Goal: Task Accomplishment & Management: Use online tool/utility

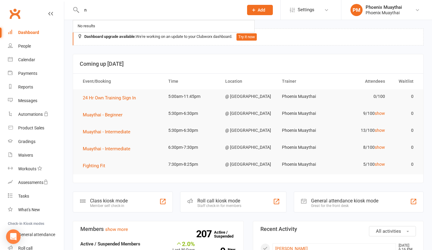
type input "n"
click at [99, 9] on input "n" at bounding box center [159, 10] width 159 height 8
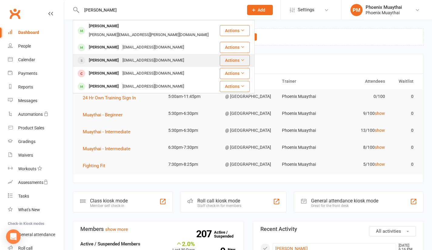
type input "aaron"
click at [98, 56] on div "Aaron Waddell" at bounding box center [104, 60] width 34 height 9
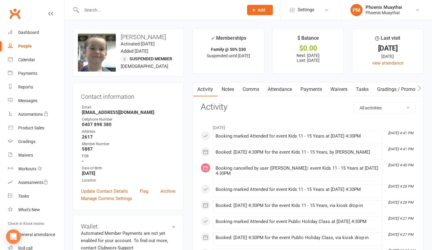
click at [114, 11] on input "text" at bounding box center [159, 10] width 159 height 8
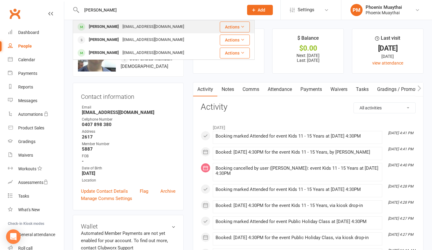
type input "waddell"
click at [105, 23] on div "Liam Waddell" at bounding box center [104, 26] width 34 height 9
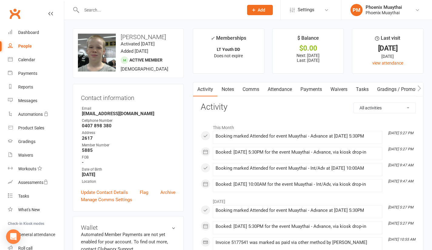
click at [108, 10] on input "text" at bounding box center [159, 10] width 159 height 8
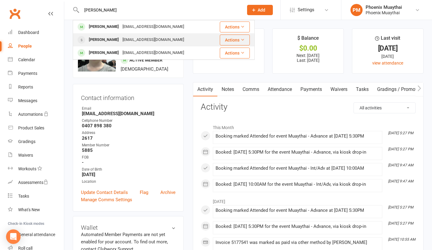
type input "waddell"
click at [98, 37] on div "Aaron Waddell" at bounding box center [104, 39] width 34 height 9
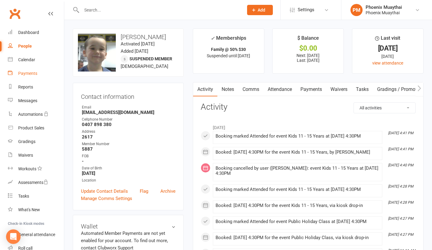
scroll to position [42, 0]
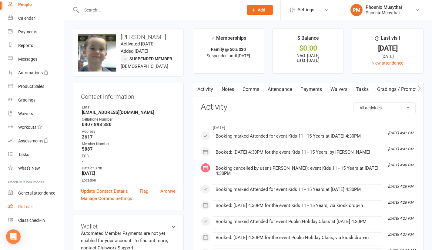
click at [33, 208] on link "Roll call" at bounding box center [36, 207] width 56 height 14
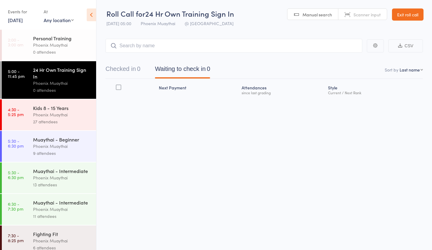
click at [59, 111] on div "Kids 8 - 15 Years" at bounding box center [62, 108] width 58 height 7
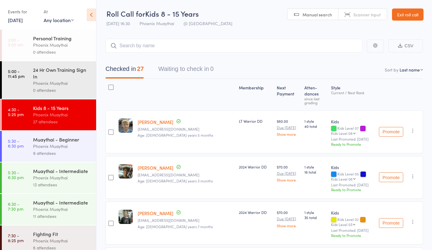
click at [405, 69] on select "First name Last name Birthday [DATE]? Behind on payments? Check in time Next pa…" at bounding box center [411, 70] width 23 height 6
select select "0"
click at [400, 67] on select "First name Last name Birthday [DATE]? Behind on payments? Check in time Next pa…" at bounding box center [411, 70] width 23 height 6
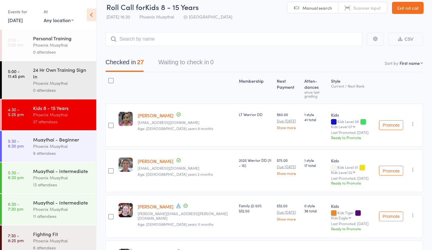
scroll to position [22, 0]
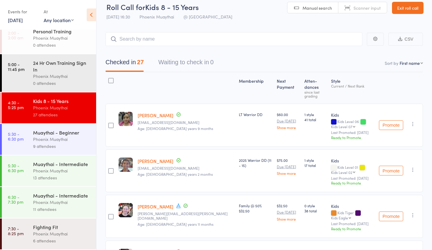
click at [67, 136] on div "Phoenix Muaythai" at bounding box center [62, 139] width 58 height 7
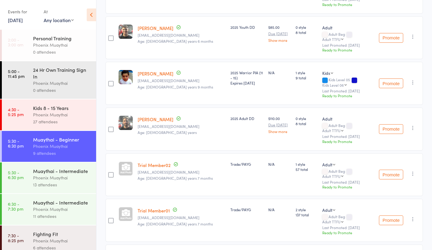
scroll to position [252, 0]
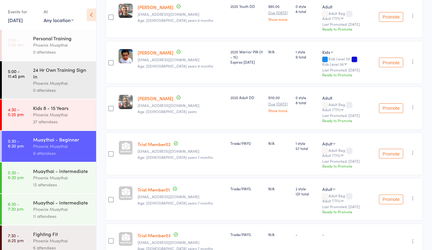
click at [62, 174] on div "Muaythai - Intermediate" at bounding box center [62, 171] width 58 height 7
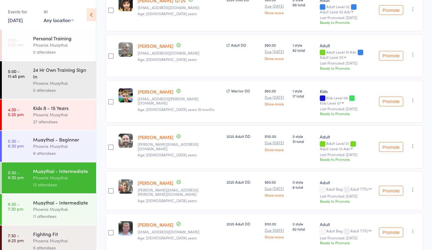
scroll to position [168, 0]
type input "S"
click at [55, 152] on div "9 attendees" at bounding box center [62, 153] width 58 height 7
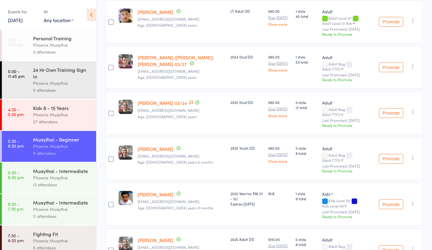
scroll to position [110, 0]
click at [184, 245] on small "[EMAIL_ADDRESS][DOMAIN_NAME]" at bounding box center [182, 247] width 88 height 4
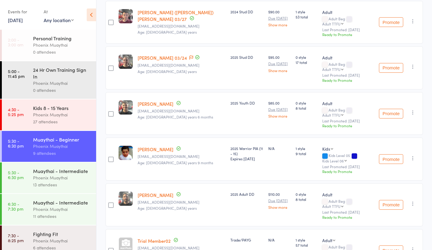
scroll to position [154, 0]
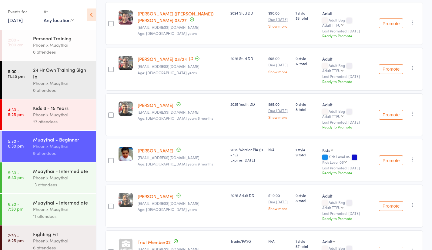
click at [53, 79] on div "24 Hr Own Training Sign In" at bounding box center [62, 72] width 58 height 13
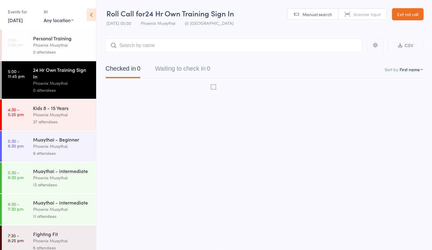
scroll to position [0, 0]
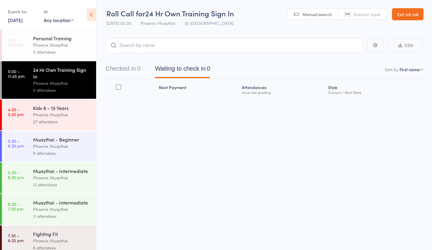
click at [45, 111] on div "Kids 8 - 15 Years" at bounding box center [62, 108] width 58 height 7
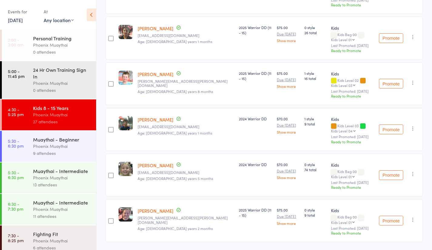
scroll to position [1099, 0]
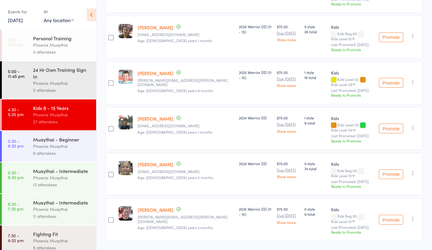
click at [57, 145] on div "Phoenix Muaythai" at bounding box center [62, 146] width 58 height 7
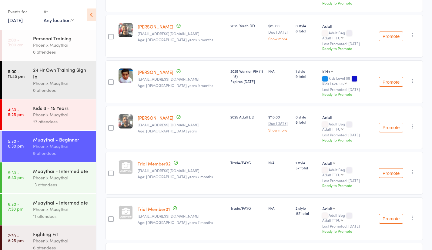
scroll to position [252, 0]
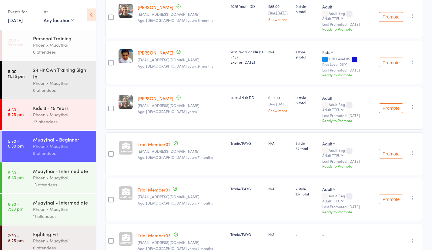
click at [61, 174] on div "Muaythai - Intermediate" at bounding box center [62, 171] width 58 height 7
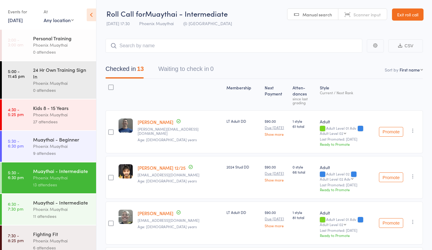
click at [67, 206] on div "Muaythai - Intermediate" at bounding box center [62, 202] width 58 height 7
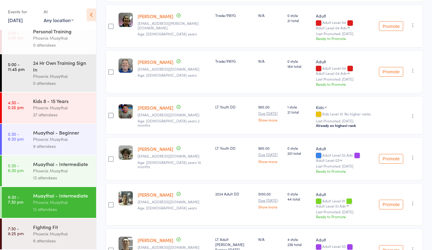
scroll to position [289, 0]
click at [61, 230] on div "Phoenix Muaythai" at bounding box center [62, 233] width 58 height 7
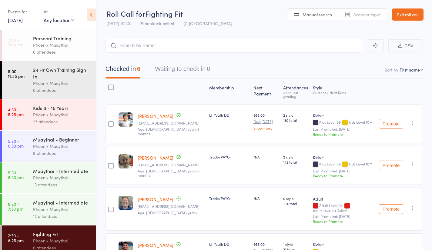
click at [404, 14] on link "Exit roll call" at bounding box center [408, 14] width 32 height 12
